Goal: Information Seeking & Learning: Learn about a topic

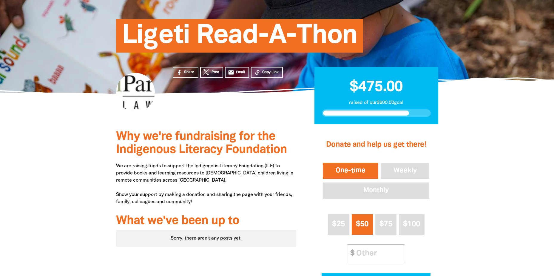
scroll to position [30, 0]
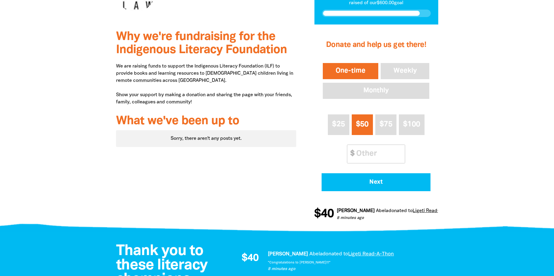
scroll to position [60, 0]
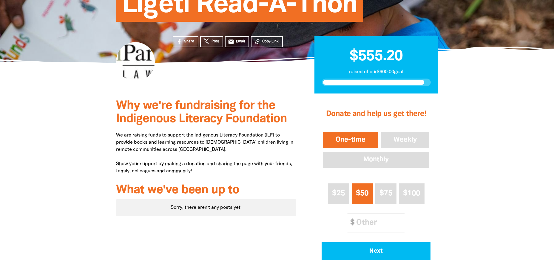
scroll to position [30, 0]
